Goal: Information Seeking & Learning: Learn about a topic

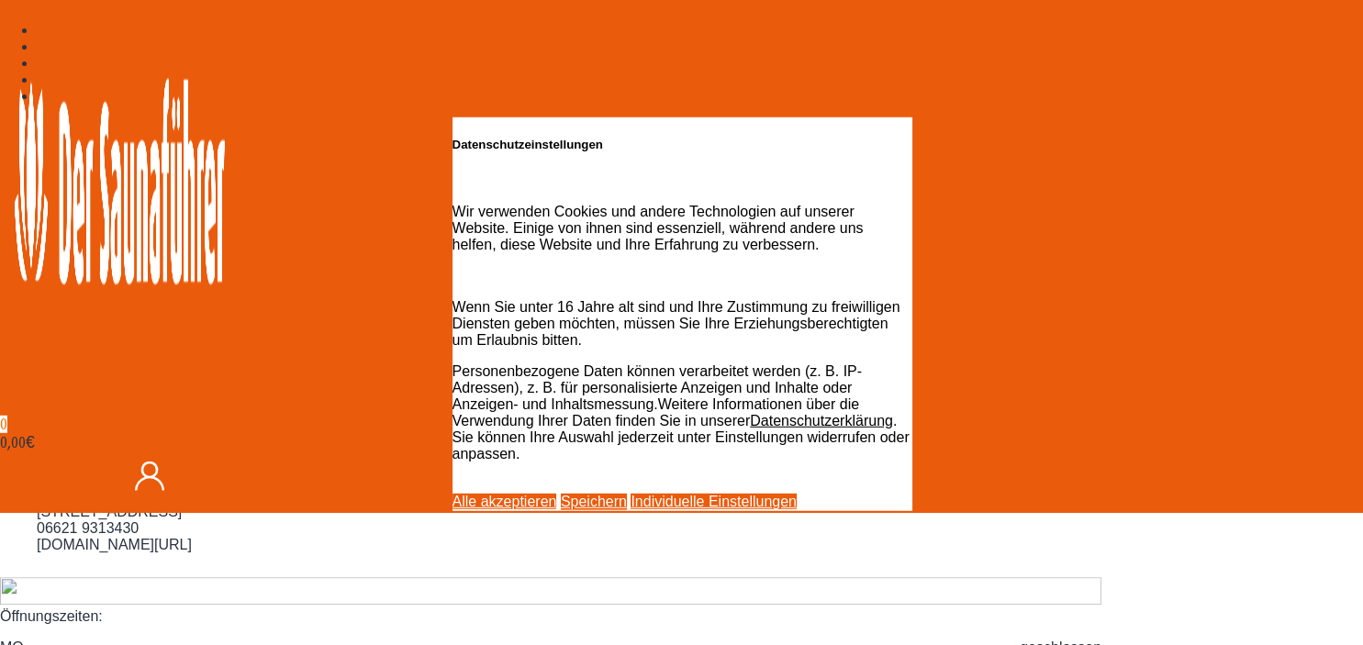
scroll to position [872, 0]
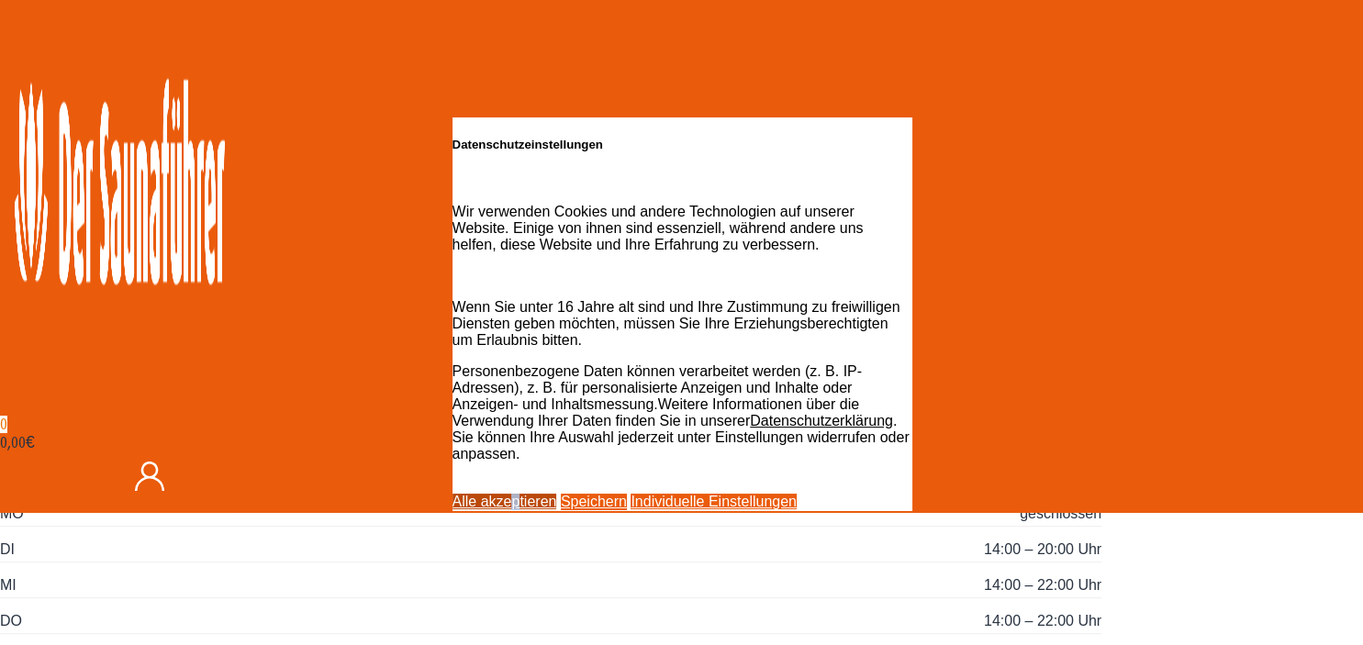
click at [557, 494] on link "Alle akzeptieren" at bounding box center [504, 502] width 105 height 16
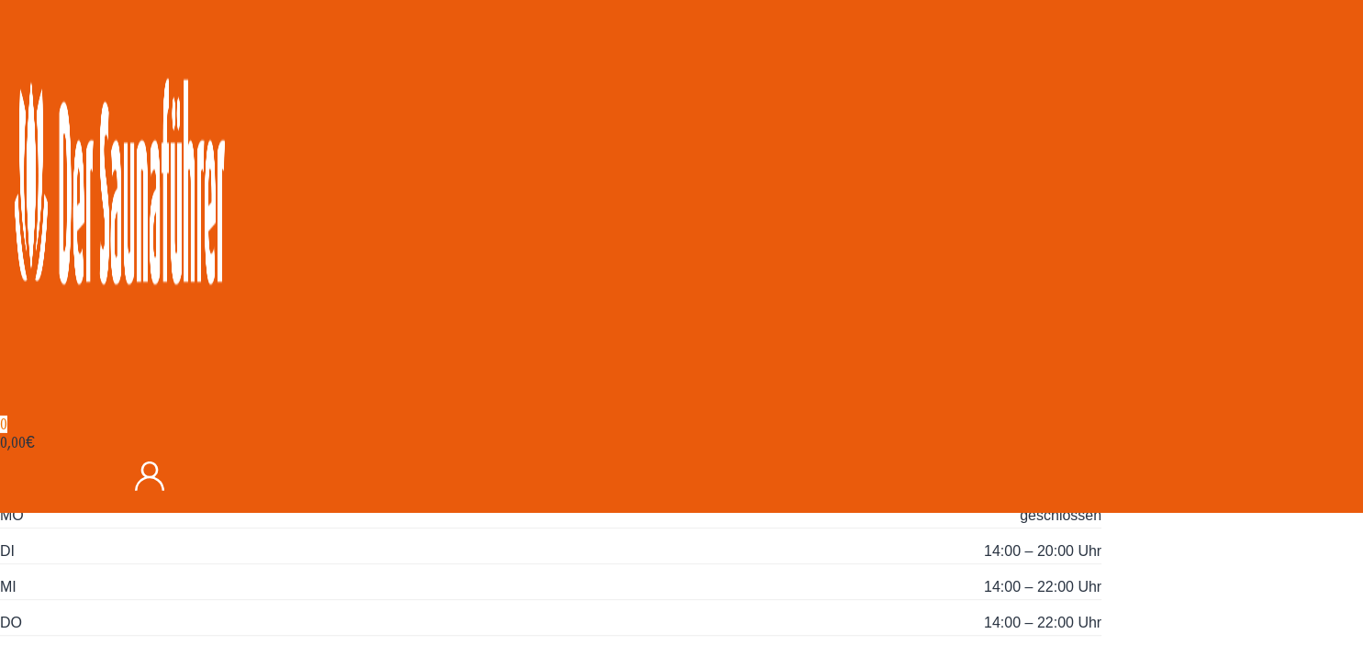
scroll to position [774, 0]
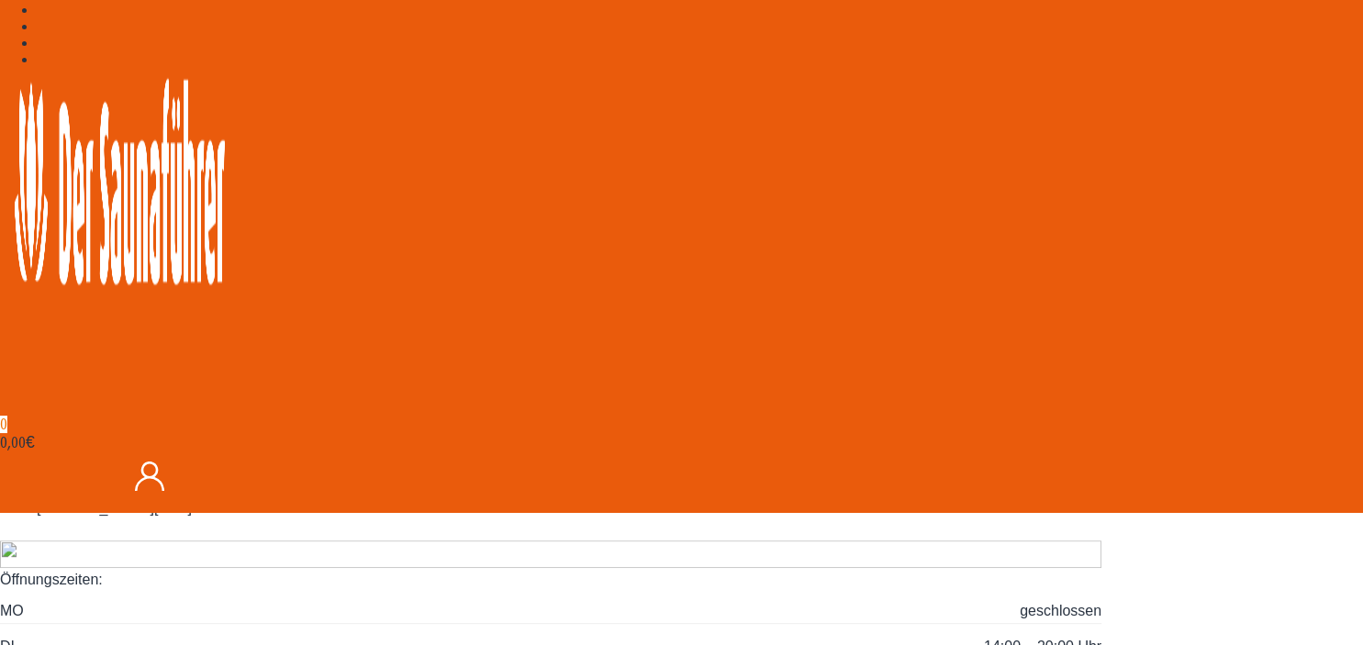
click at [281, 540] on img at bounding box center [550, 554] width 1101 height 28
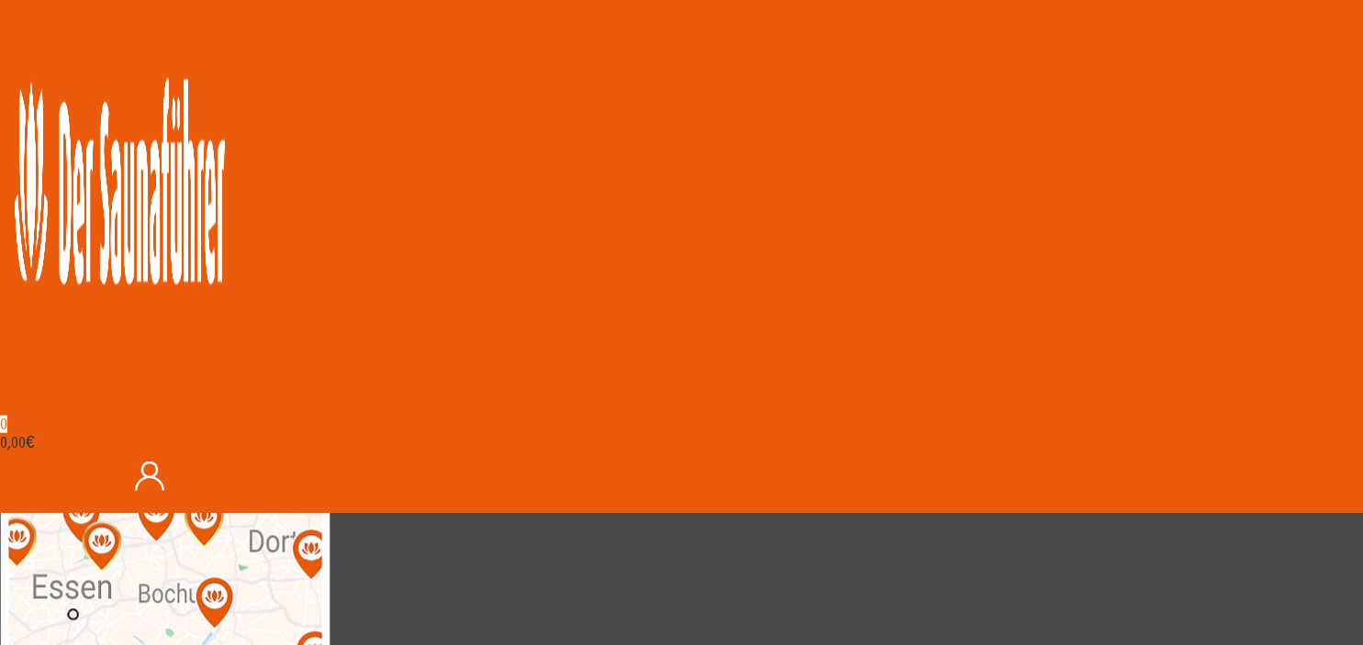
scroll to position [1844, 0]
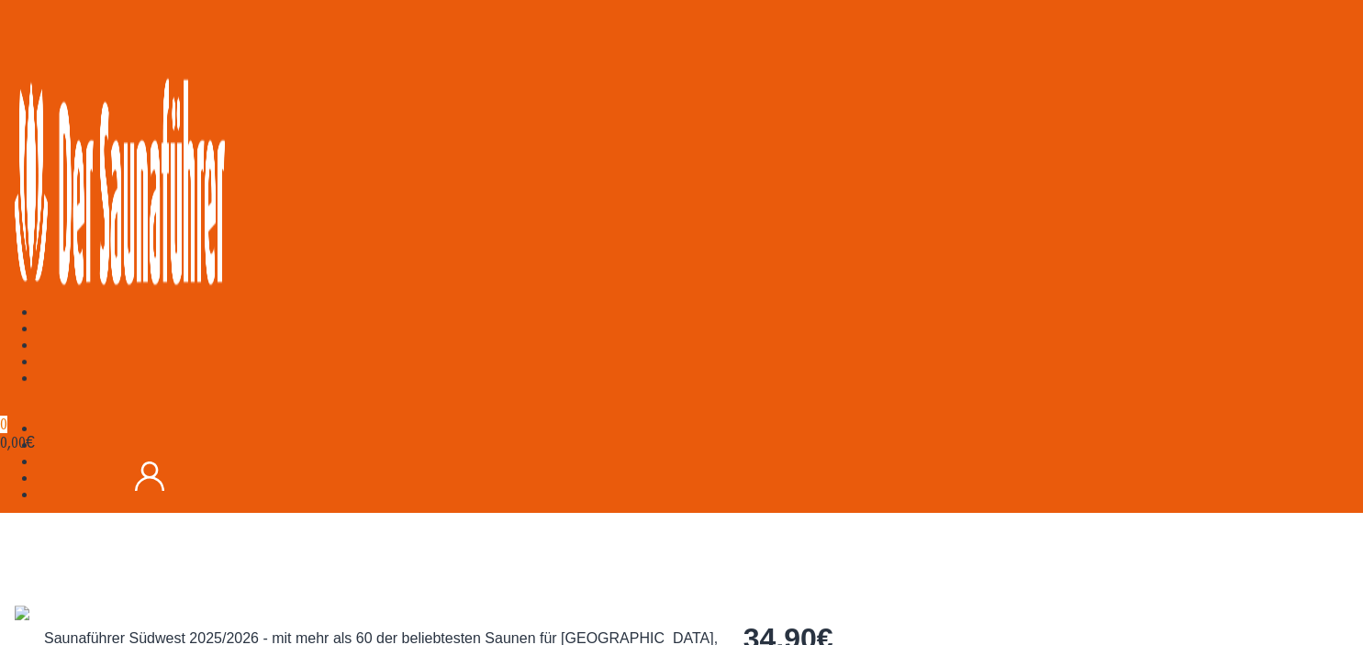
scroll to position [294, 0]
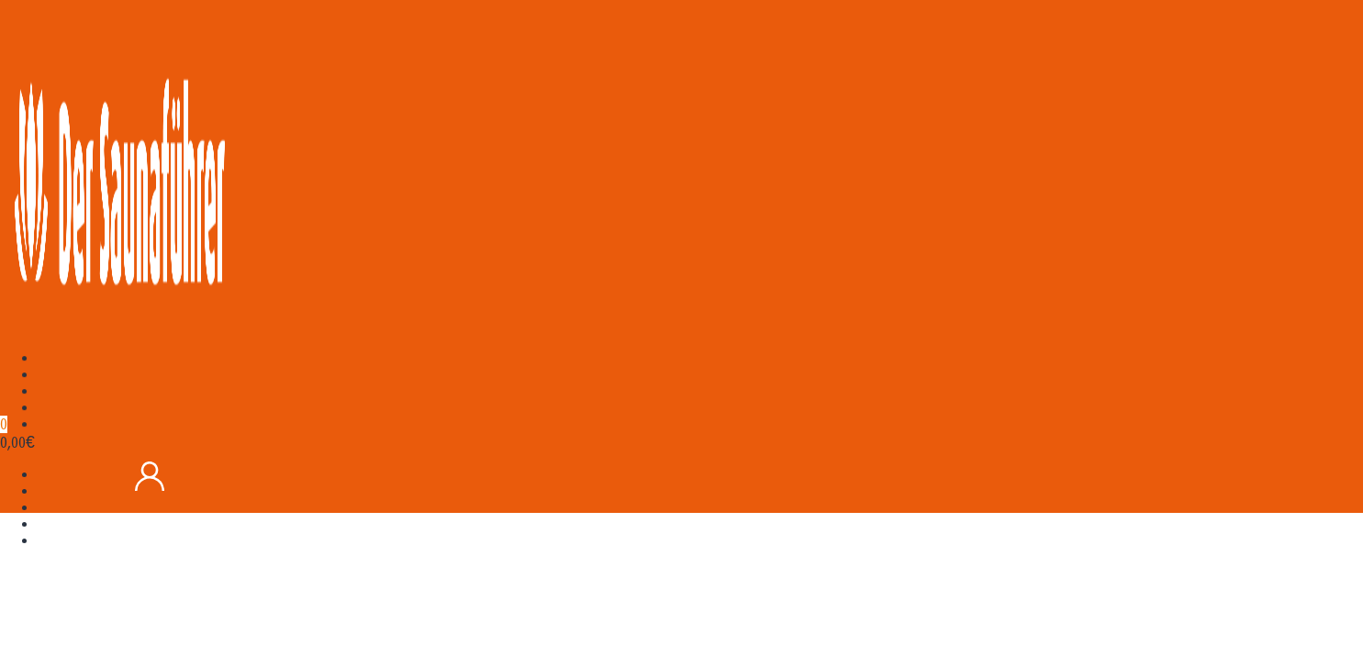
click at [40, 512] on img at bounding box center [40, 512] width 0 height 0
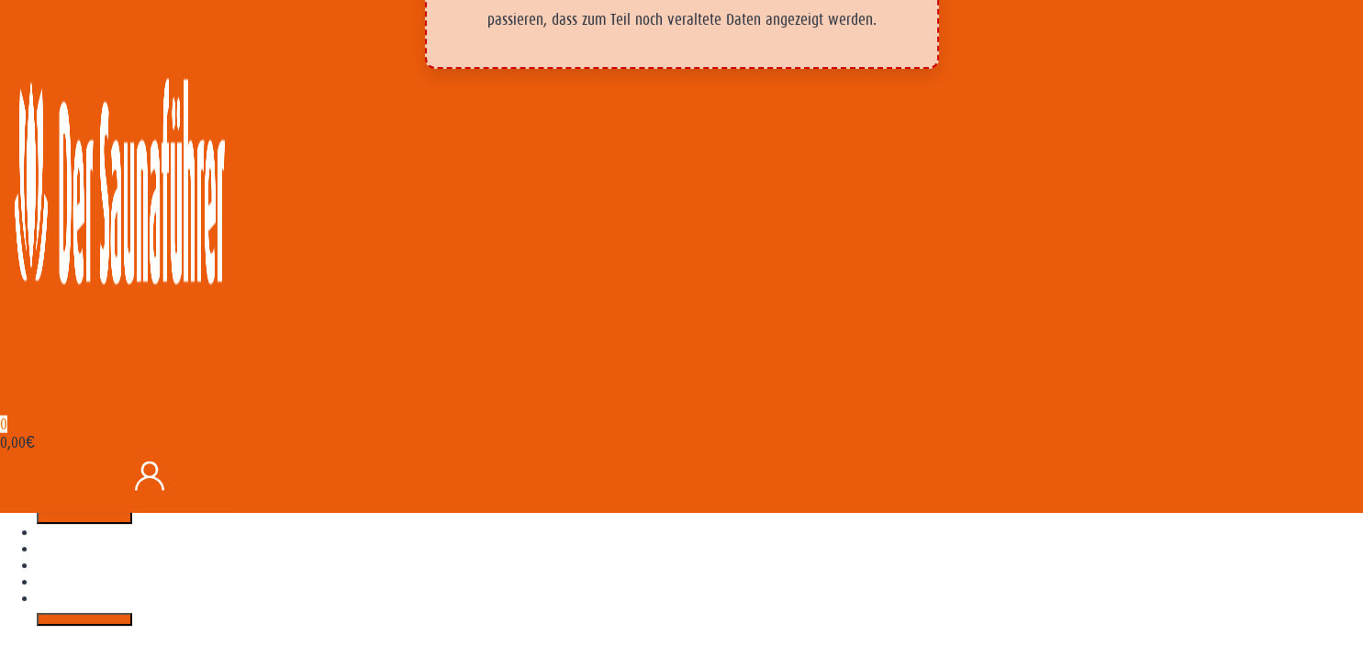
scroll to position [100, 0]
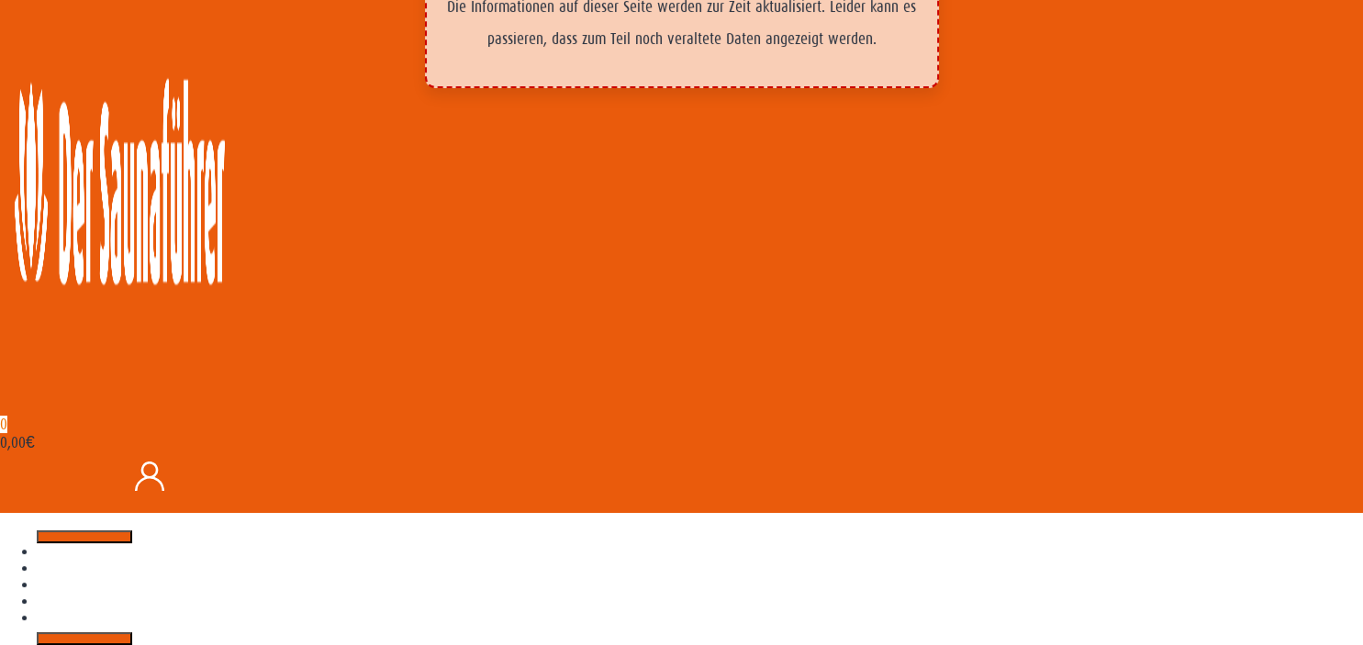
click at [132, 632] on button "Next" at bounding box center [84, 638] width 95 height 13
click at [84, 639] on icon "Next" at bounding box center [84, 639] width 0 height 0
drag, startPoint x: 593, startPoint y: 382, endPoint x: 494, endPoint y: 399, distance: 100.6
click at [540, 524] on ul at bounding box center [550, 584] width 1101 height 121
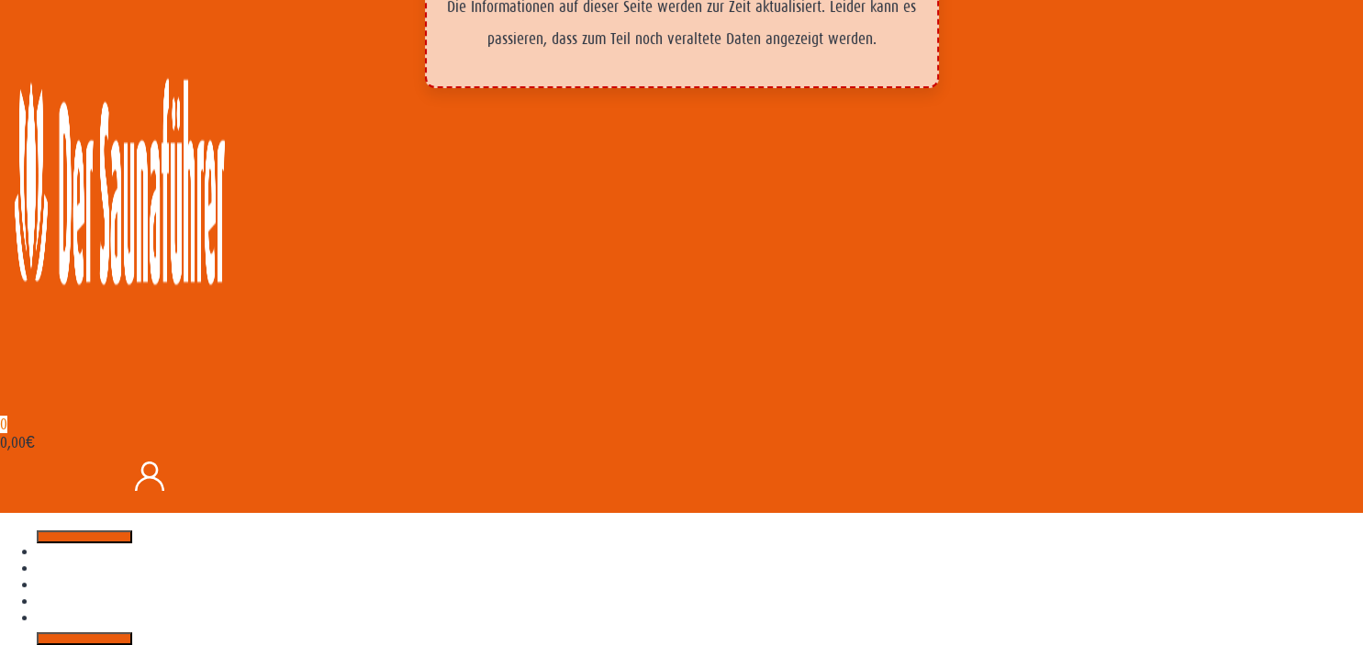
click at [149, 524] on ul at bounding box center [550, 584] width 1101 height 121
click at [132, 530] on button "Previous" at bounding box center [84, 536] width 95 height 13
click at [37, 556] on img at bounding box center [37, 556] width 0 height 0
click at [132, 530] on button "Previous" at bounding box center [84, 536] width 95 height 13
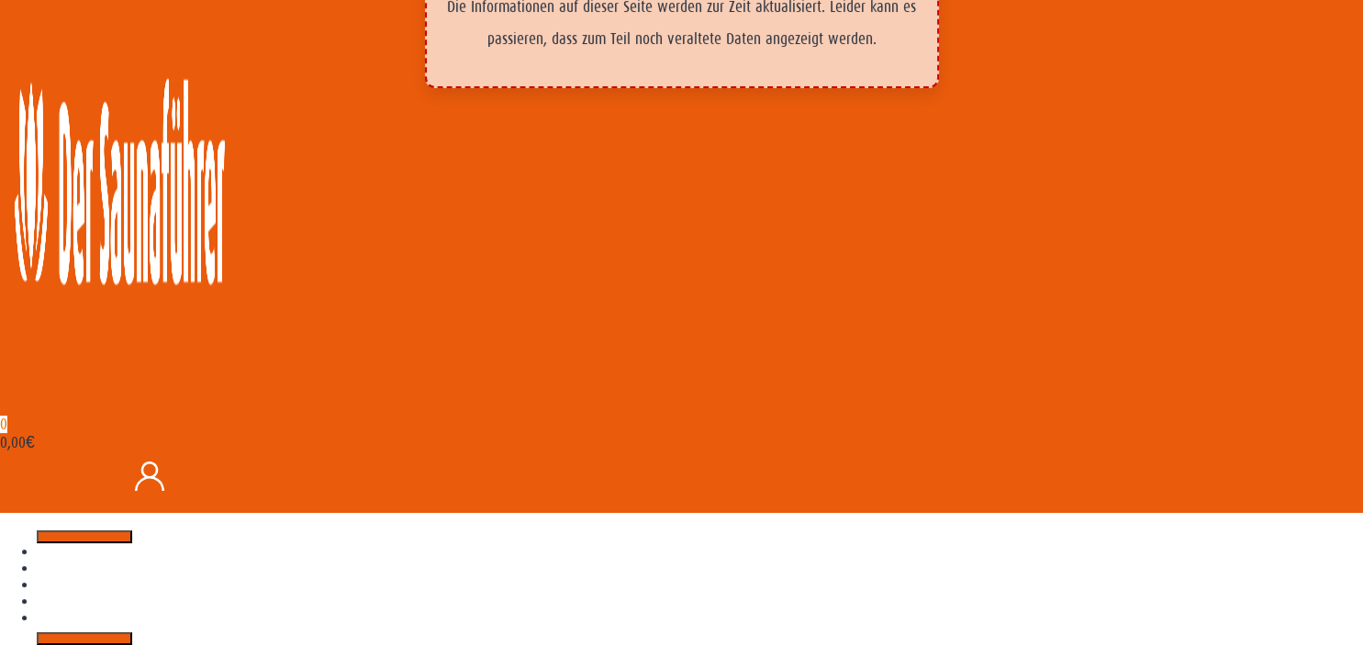
click at [84, 537] on icon "Previous" at bounding box center [84, 537] width 0 height 0
click at [37, 556] on img at bounding box center [37, 556] width 0 height 0
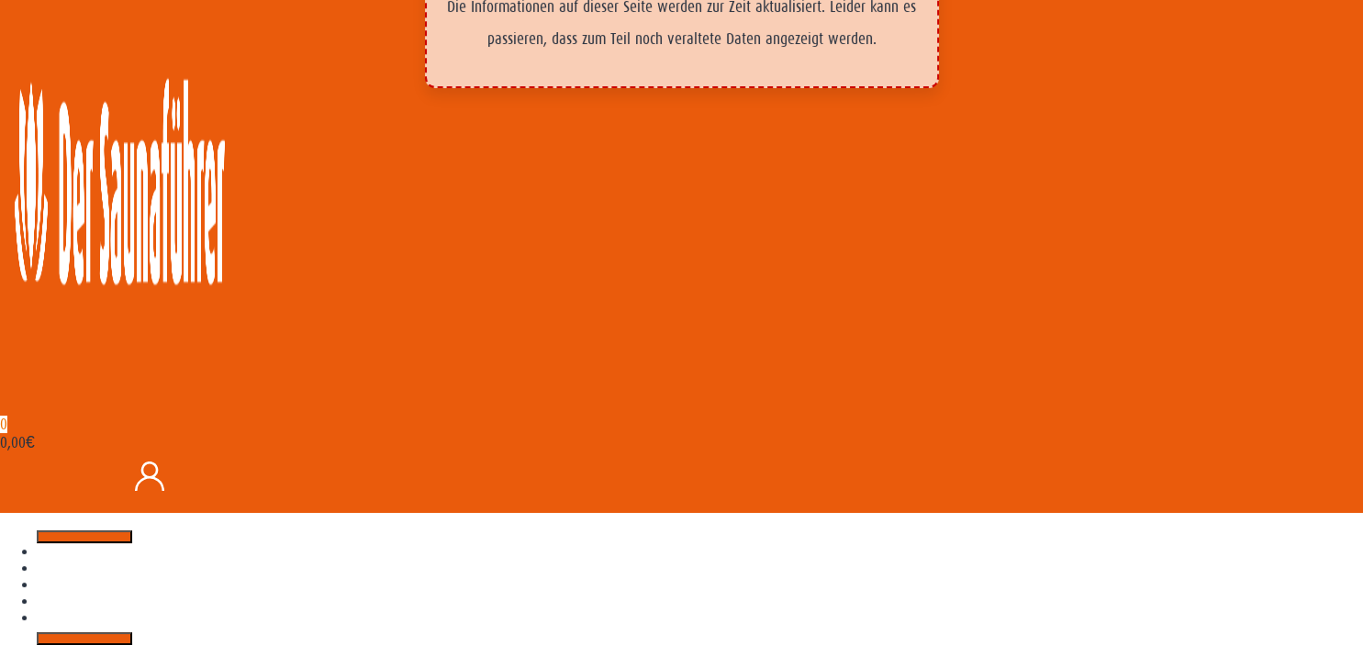
click at [84, 639] on icon "Next" at bounding box center [84, 639] width 0 height 0
click at [132, 632] on button "Next" at bounding box center [84, 638] width 95 height 13
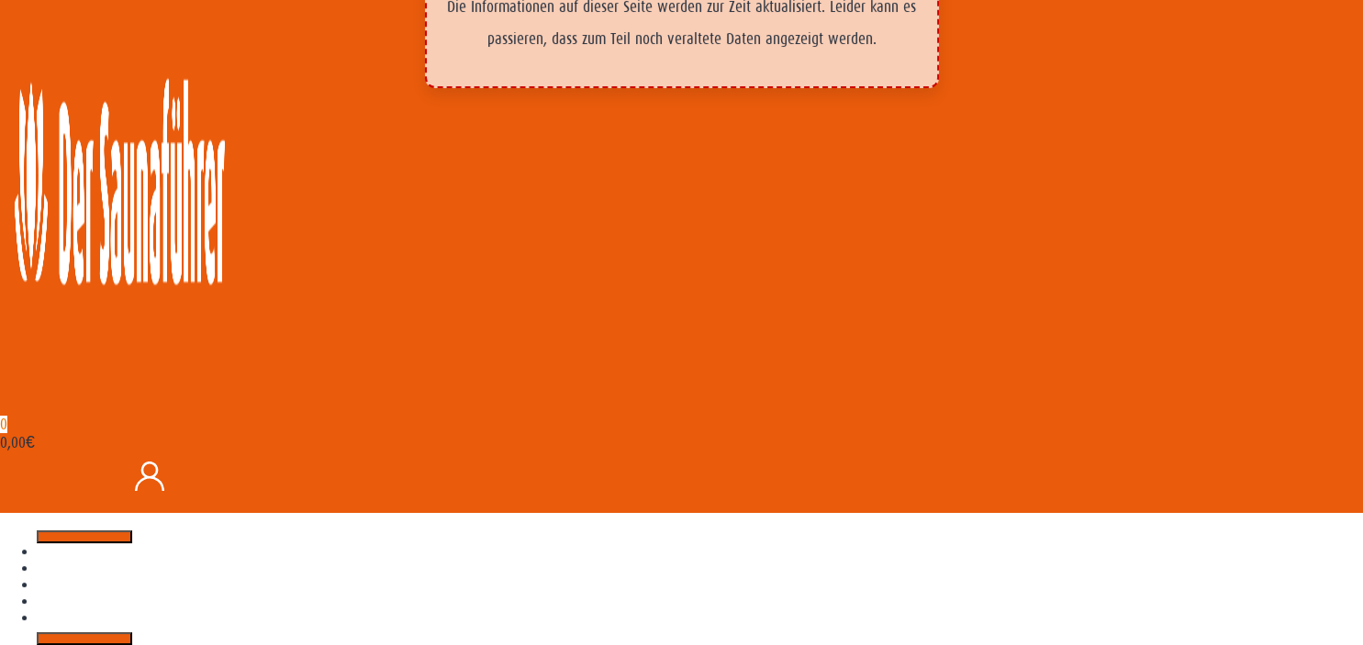
click at [132, 632] on button "Next" at bounding box center [84, 638] width 95 height 13
click at [84, 537] on icon "Previous" at bounding box center [84, 537] width 0 height 0
click at [132, 530] on button "Previous" at bounding box center [84, 536] width 95 height 13
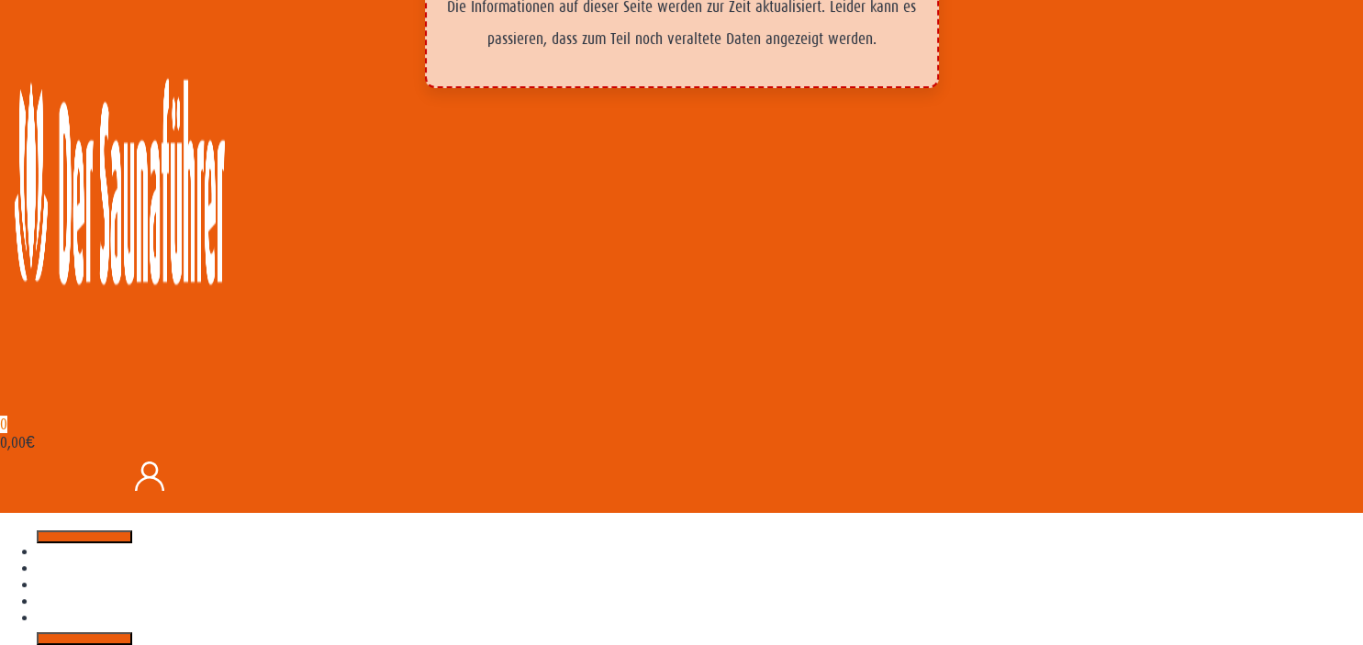
click at [132, 530] on button "Previous" at bounding box center [84, 536] width 95 height 13
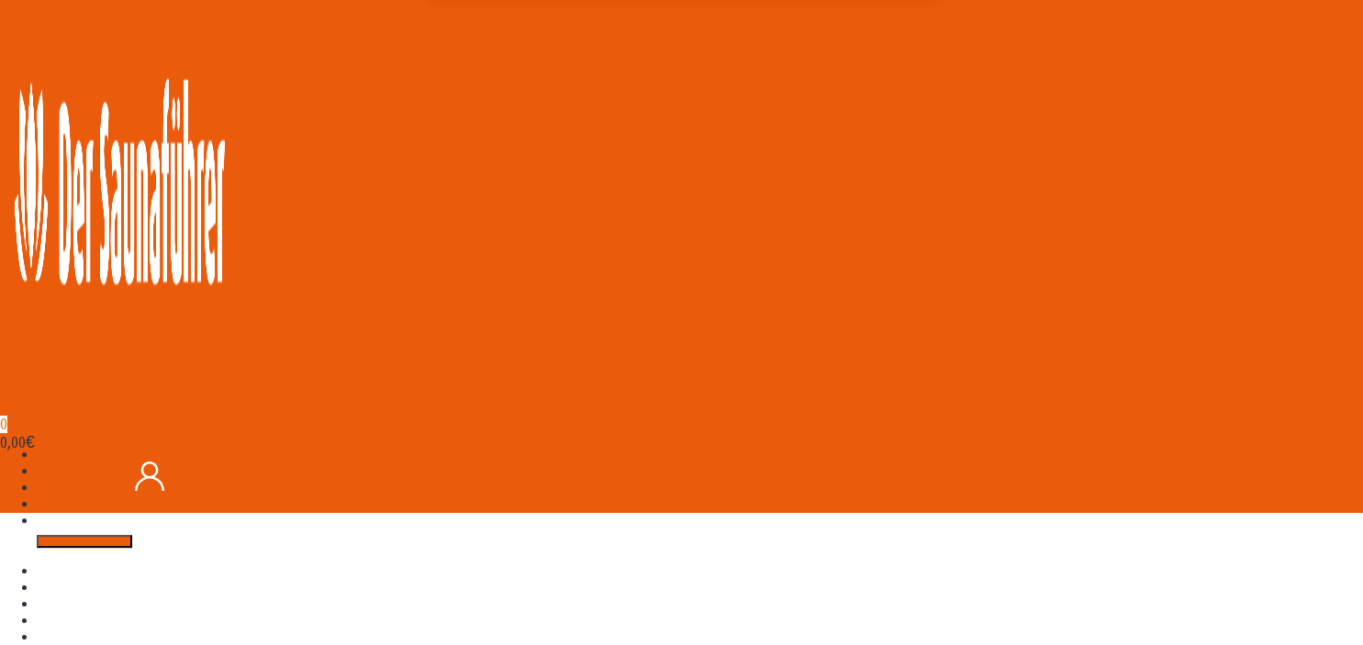
scroll to position [294, 0]
click at [40, 529] on img at bounding box center [40, 529] width 0 height 0
drag, startPoint x: 522, startPoint y: 497, endPoint x: 510, endPoint y: 498, distance: 12.0
click at [40, 529] on img at bounding box center [40, 529] width 0 height 0
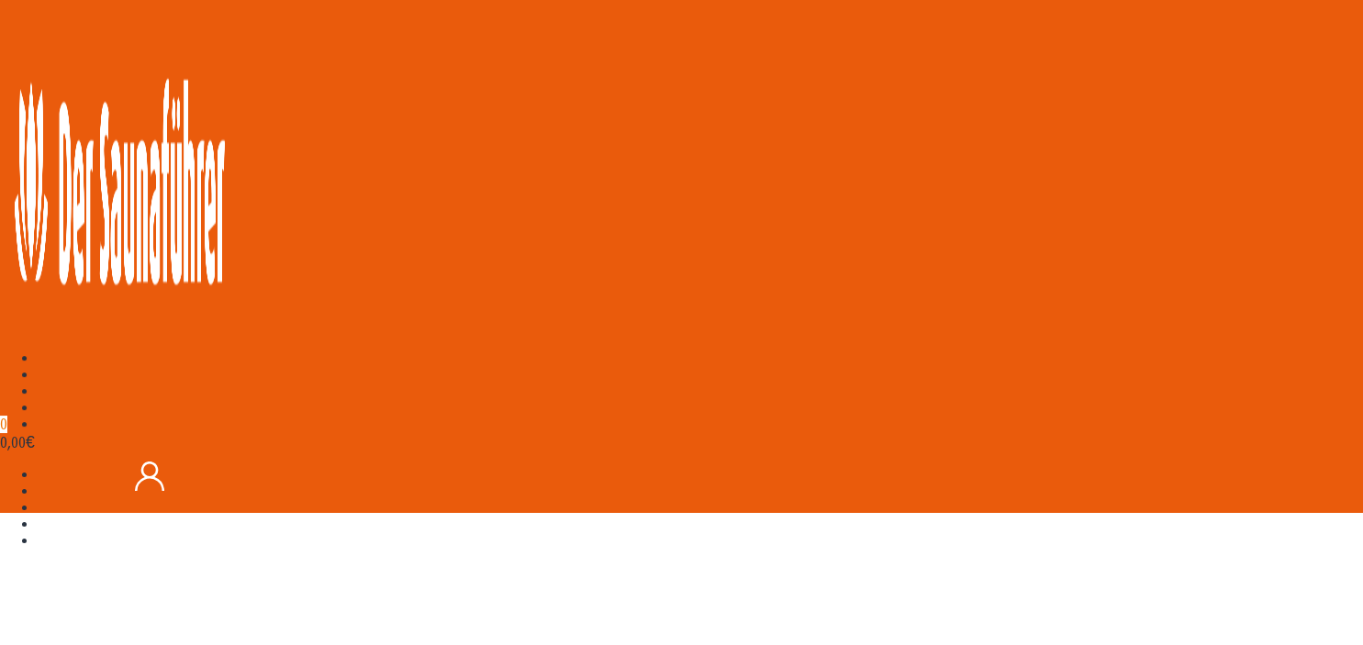
click at [40, 545] on img at bounding box center [40, 545] width 0 height 0
click at [636, 493] on div "34,90 €" at bounding box center [550, 609] width 1101 height 559
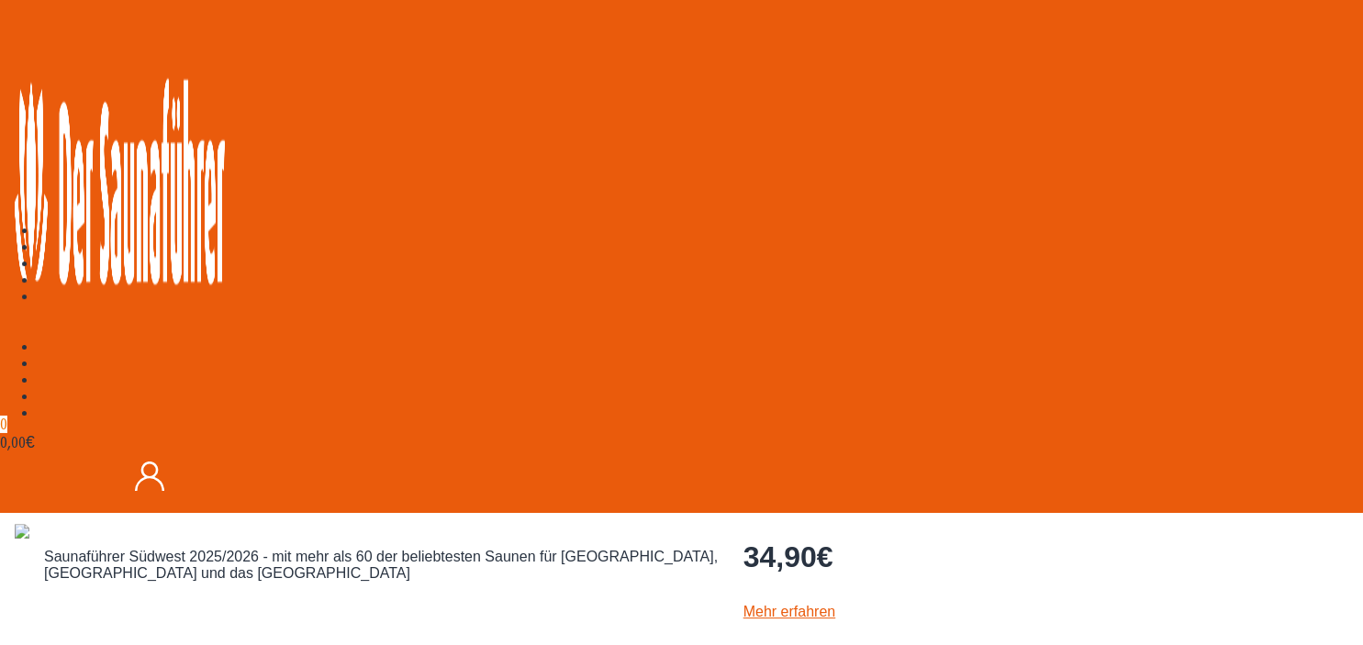
scroll to position [488, 0]
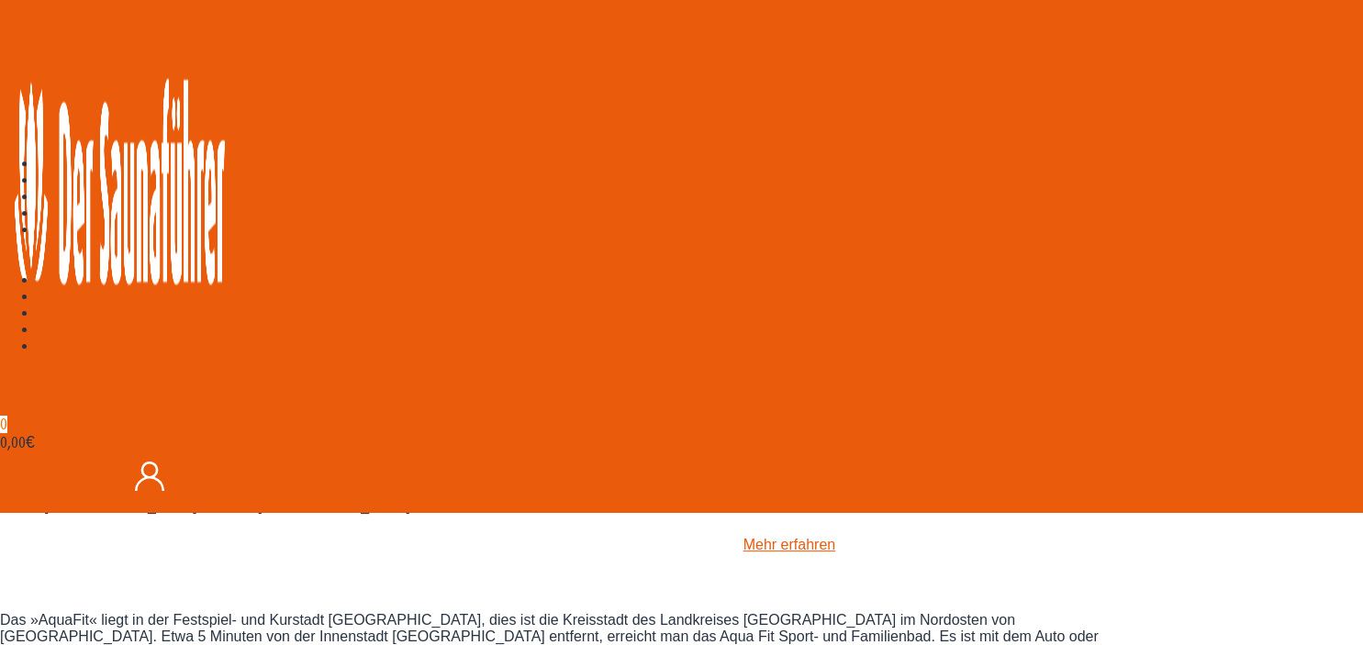
drag, startPoint x: 1020, startPoint y: 562, endPoint x: 1010, endPoint y: 561, distance: 10.1
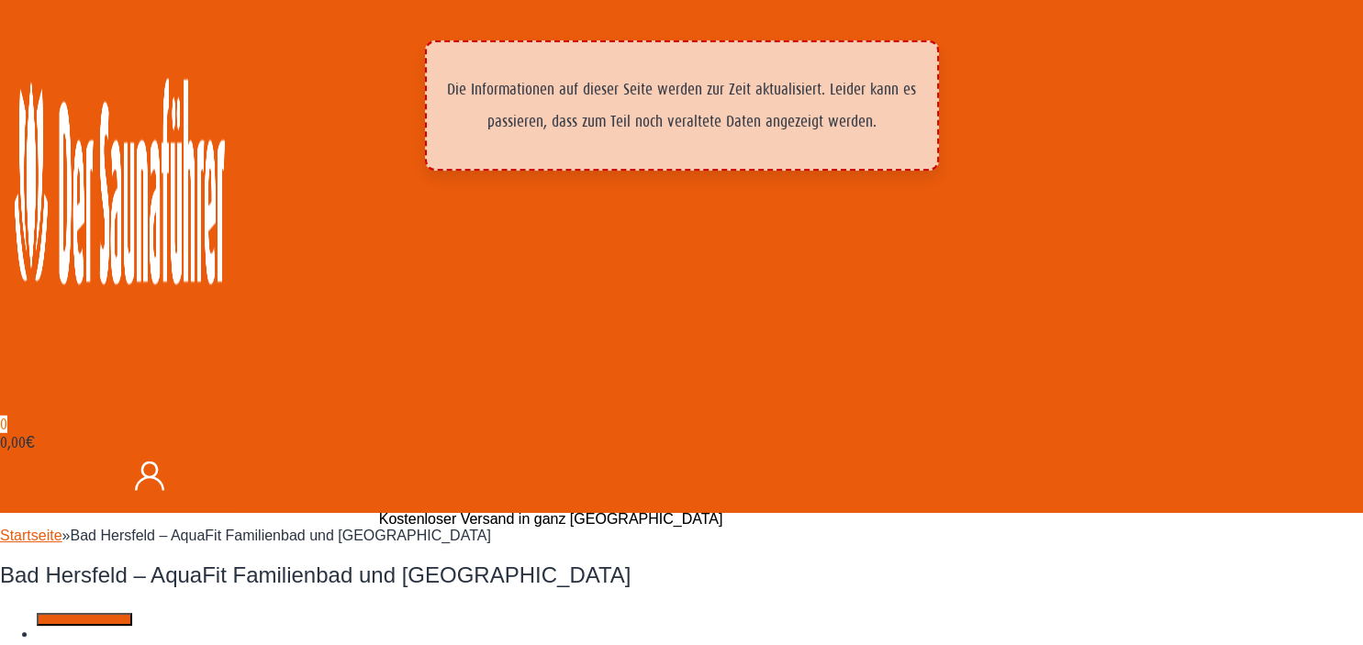
scroll to position [4, 0]
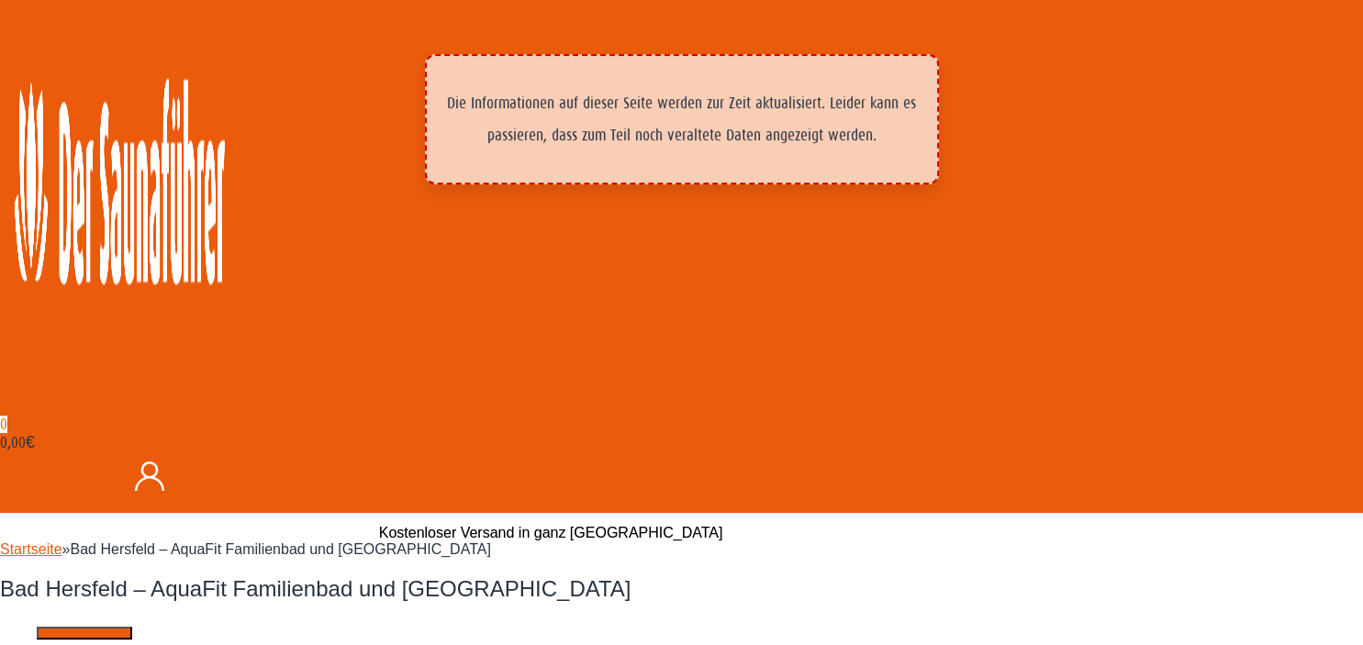
click at [37, 644] on img at bounding box center [37, 652] width 0 height 0
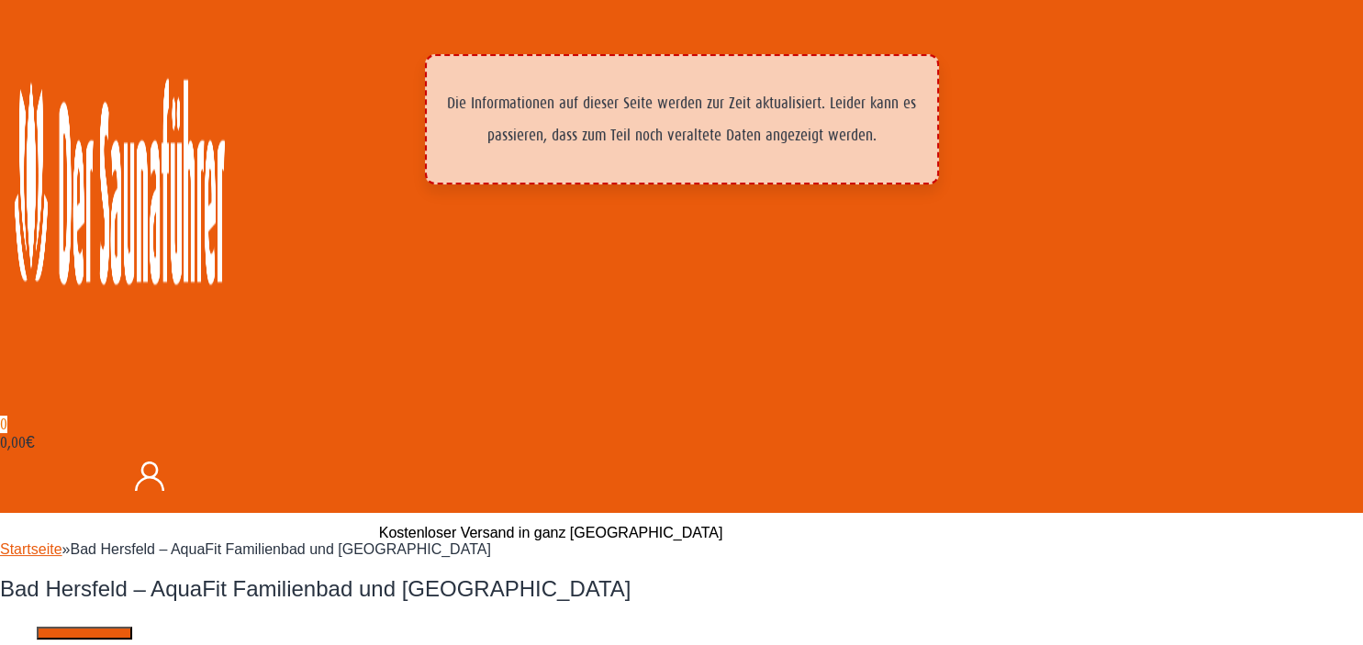
click at [37, 644] on img at bounding box center [37, 652] width 0 height 0
drag, startPoint x: 406, startPoint y: 462, endPoint x: 396, endPoint y: 464, distance: 10.3
click at [37, 644] on img at bounding box center [37, 652] width 0 height 0
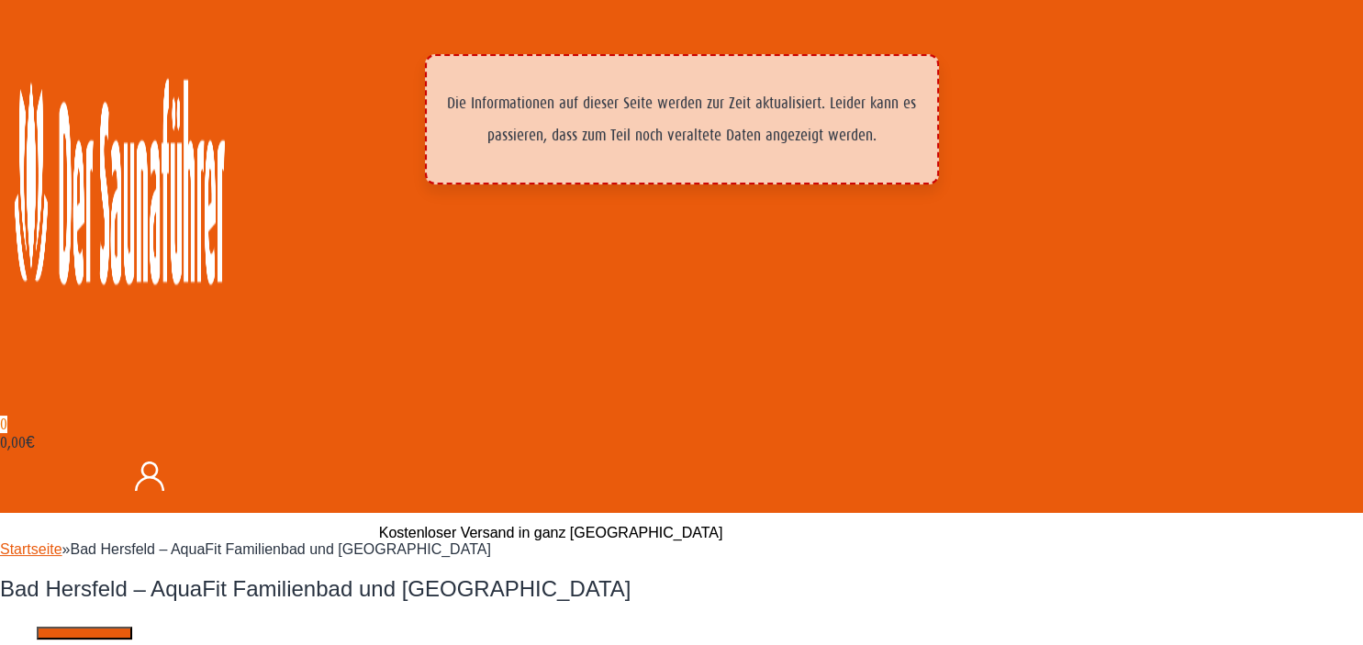
click at [372, 576] on h2 "Bad Hersfeld – AquaFit Familienbad und [GEOGRAPHIC_DATA]" at bounding box center [550, 589] width 1101 height 26
click at [504, 576] on h2 "Bad Hersfeld – AquaFit Familienbad und [GEOGRAPHIC_DATA]" at bounding box center [550, 589] width 1101 height 26
click at [502, 576] on h2 "Bad Hersfeld – AquaFit Familienbad und [GEOGRAPHIC_DATA]" at bounding box center [550, 589] width 1101 height 26
click at [500, 576] on h2 "Bad Hersfeld – AquaFit Familienbad und [GEOGRAPHIC_DATA]" at bounding box center [550, 589] width 1101 height 26
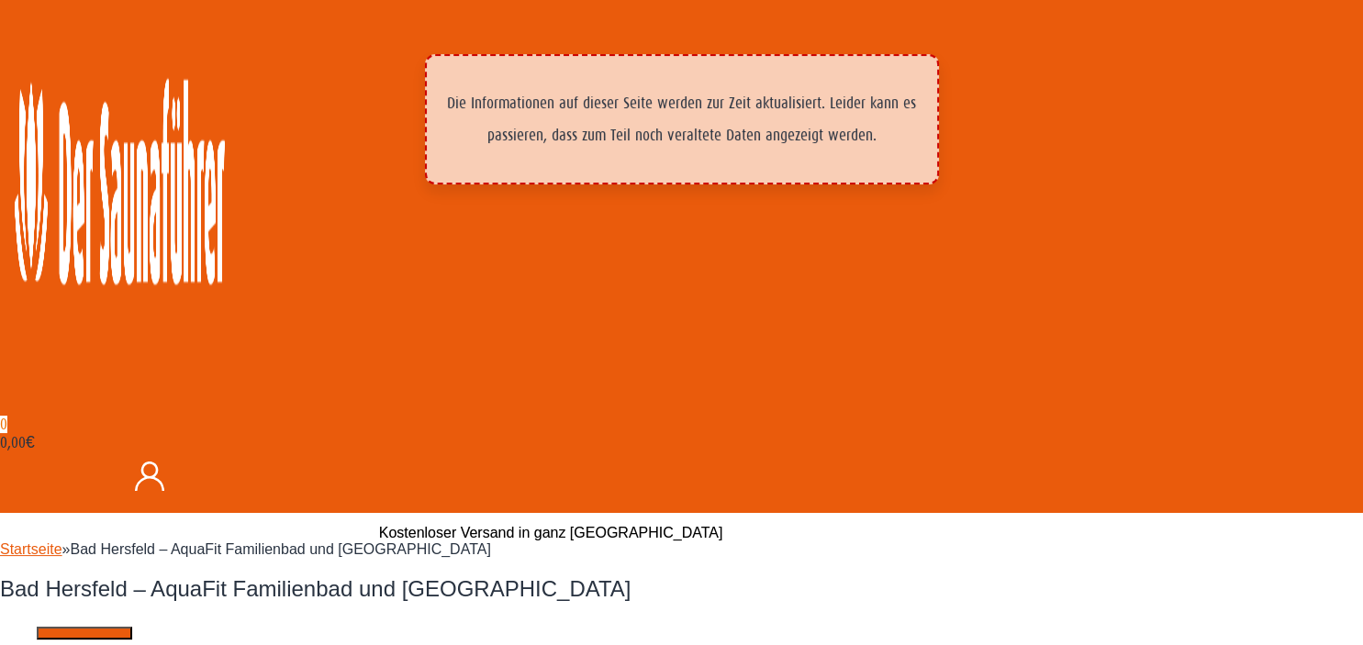
click at [37, 644] on img at bounding box center [37, 652] width 0 height 0
click at [132, 627] on button "Previous" at bounding box center [84, 633] width 95 height 13
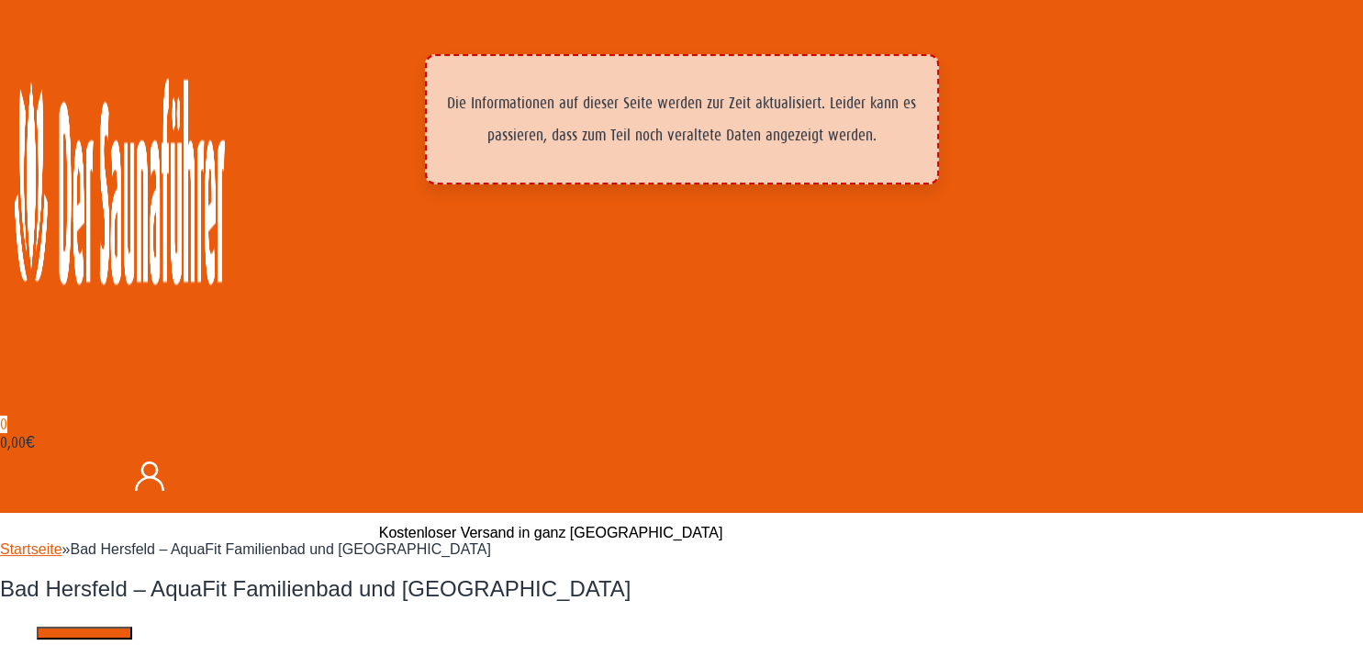
click at [132, 627] on button "Previous" at bounding box center [84, 633] width 95 height 13
drag, startPoint x: 152, startPoint y: 476, endPoint x: 206, endPoint y: 492, distance: 56.3
click at [132, 627] on button "Previous" at bounding box center [84, 633] width 95 height 13
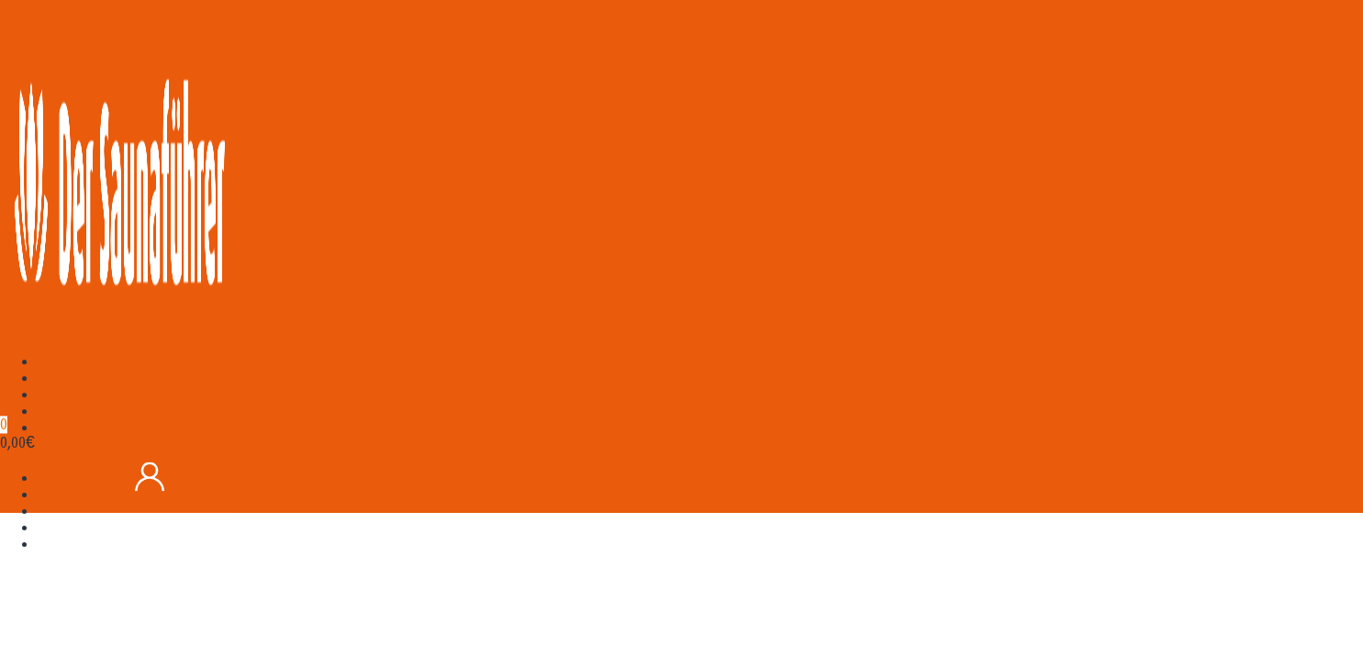
scroll to position [294, 0]
click at [40, 479] on img at bounding box center [40, 479] width 0 height 0
click at [40, 512] on img at bounding box center [40, 512] width 0 height 0
drag, startPoint x: 397, startPoint y: 480, endPoint x: 414, endPoint y: 486, distance: 17.7
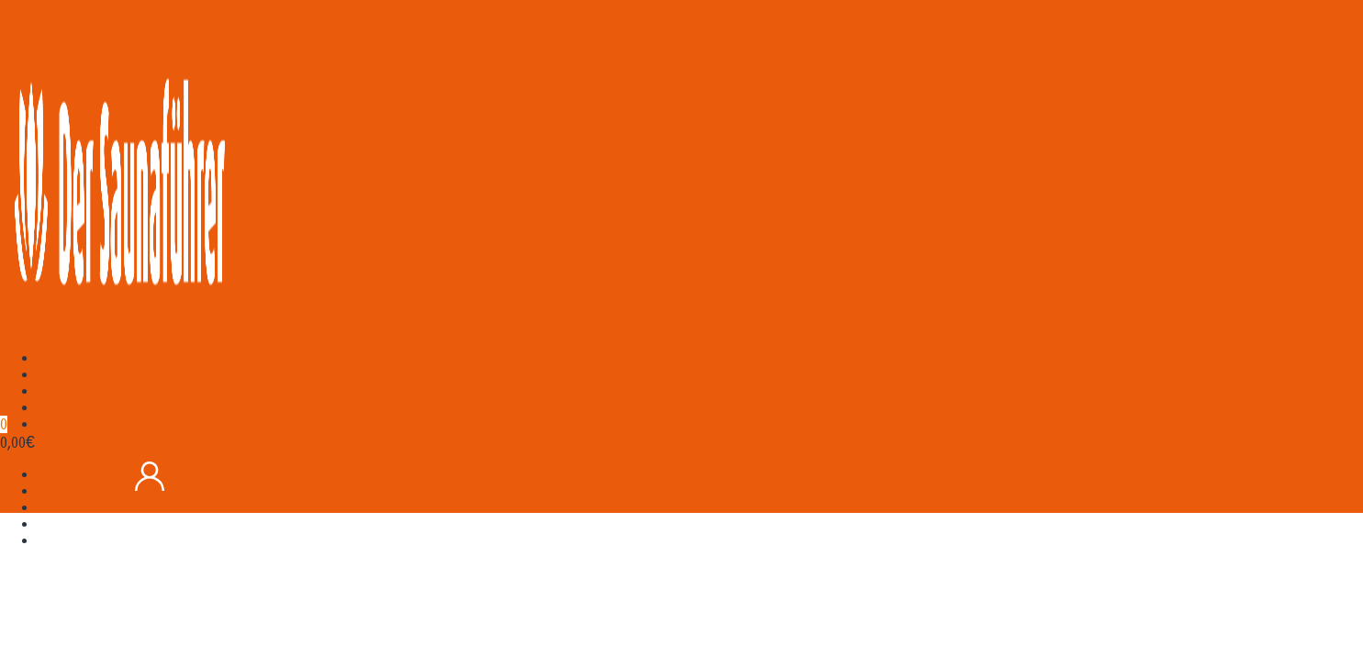
click at [40, 512] on img at bounding box center [40, 512] width 0 height 0
click at [40, 529] on img at bounding box center [40, 529] width 0 height 0
drag, startPoint x: 515, startPoint y: 486, endPoint x: 501, endPoint y: 484, distance: 14.0
click at [40, 529] on img at bounding box center [40, 529] width 0 height 0
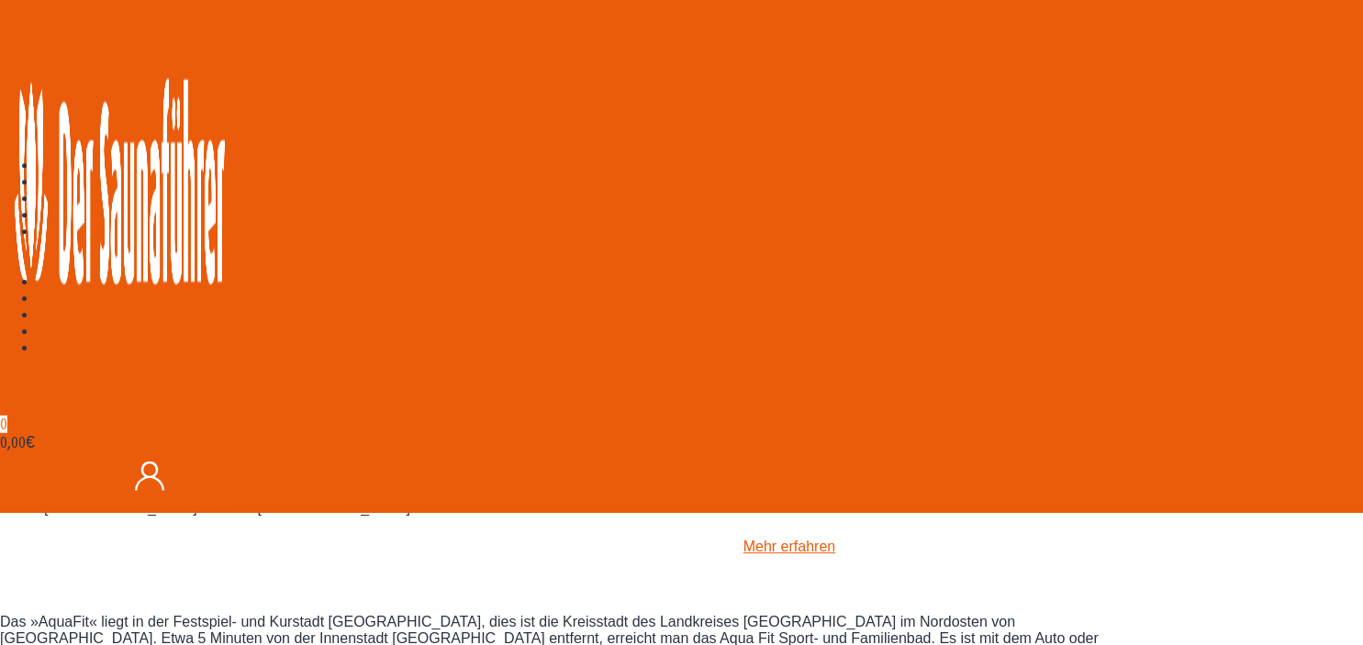
scroll to position [488, 0]
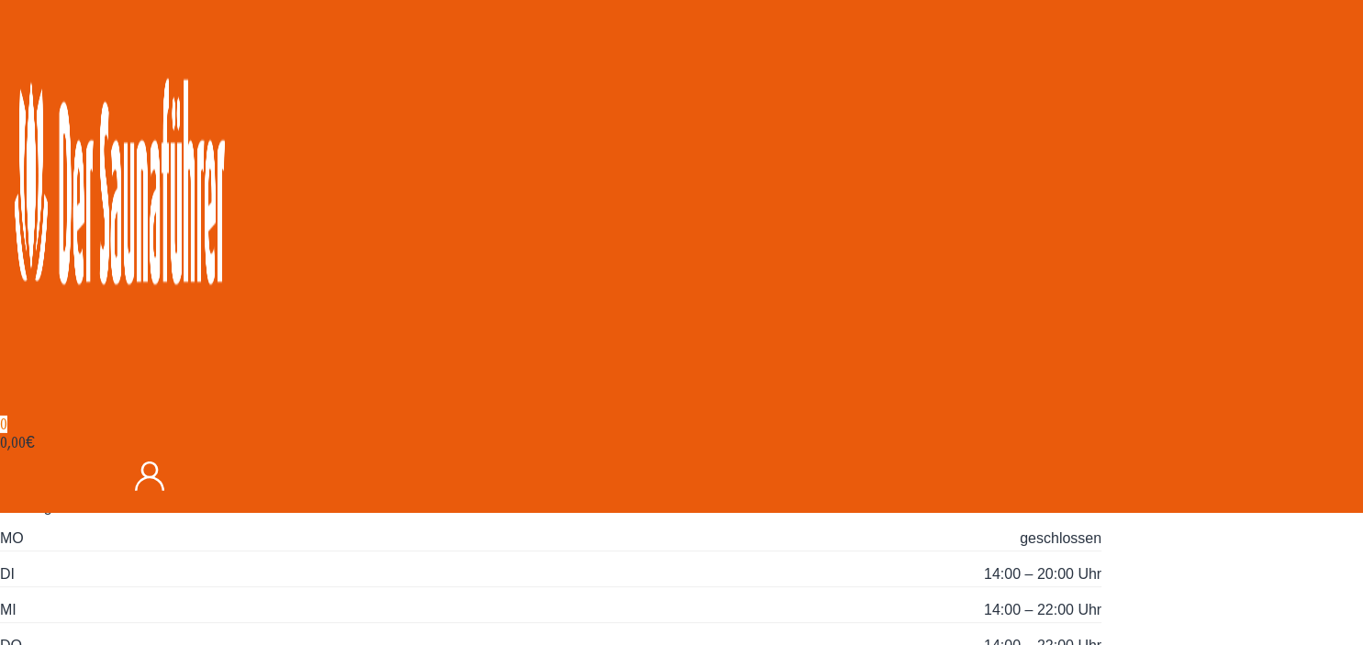
scroll to position [875, 0]
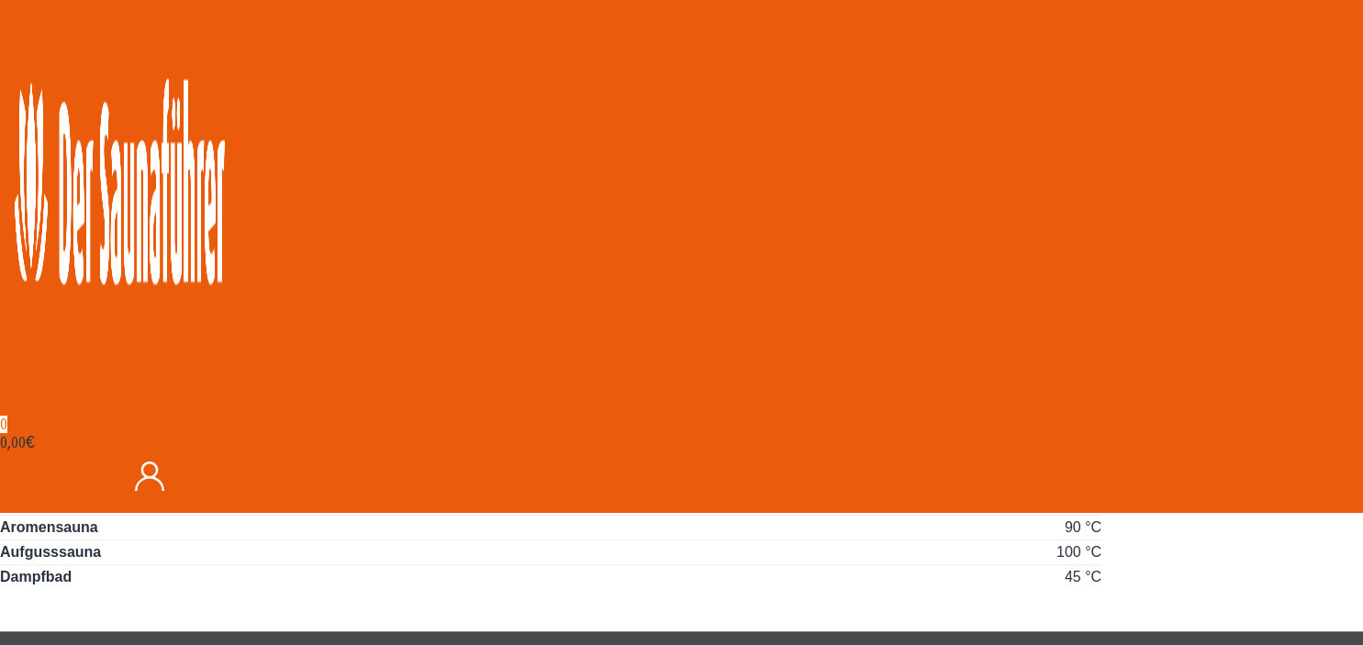
scroll to position [1457, 0]
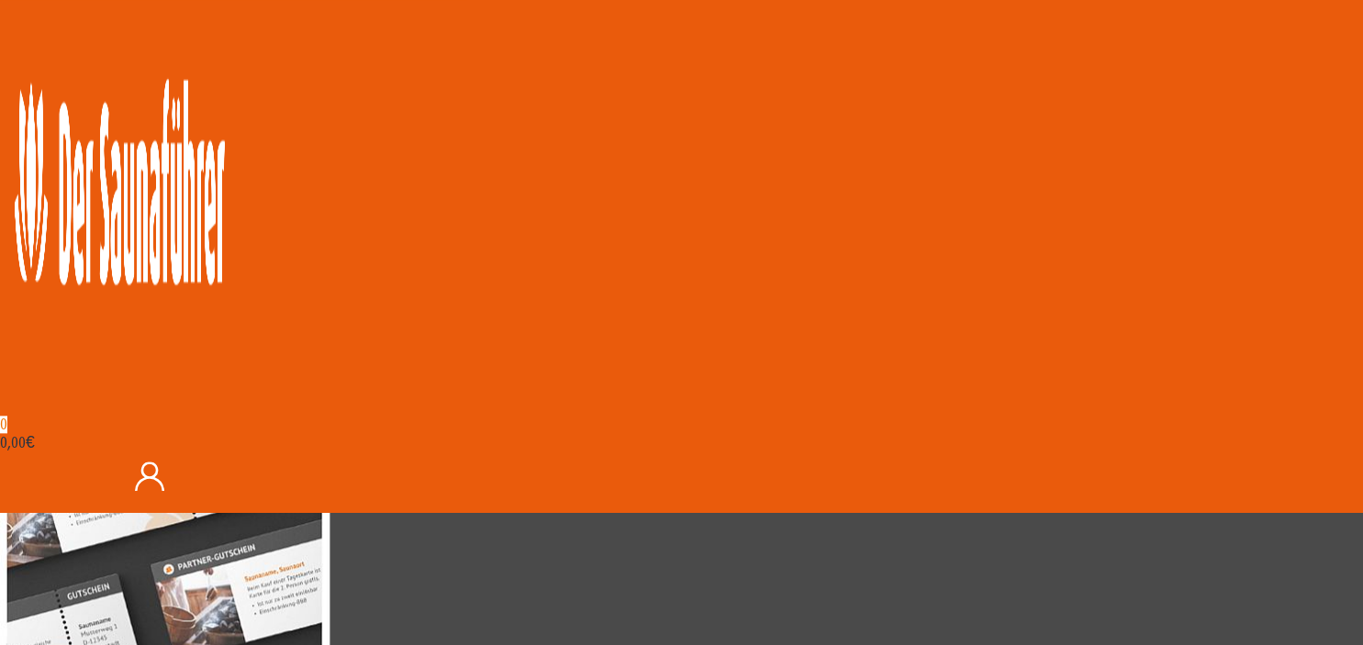
scroll to position [2329, 0]
